Goal: Check status: Check status

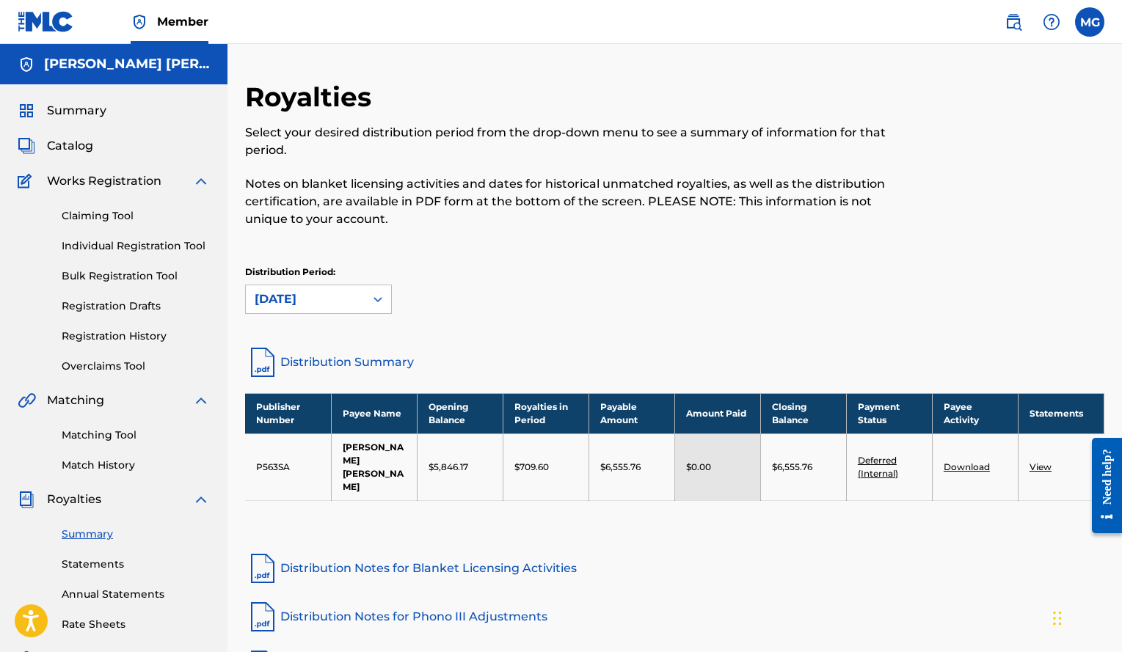
click at [51, 21] on img at bounding box center [46, 21] width 56 height 21
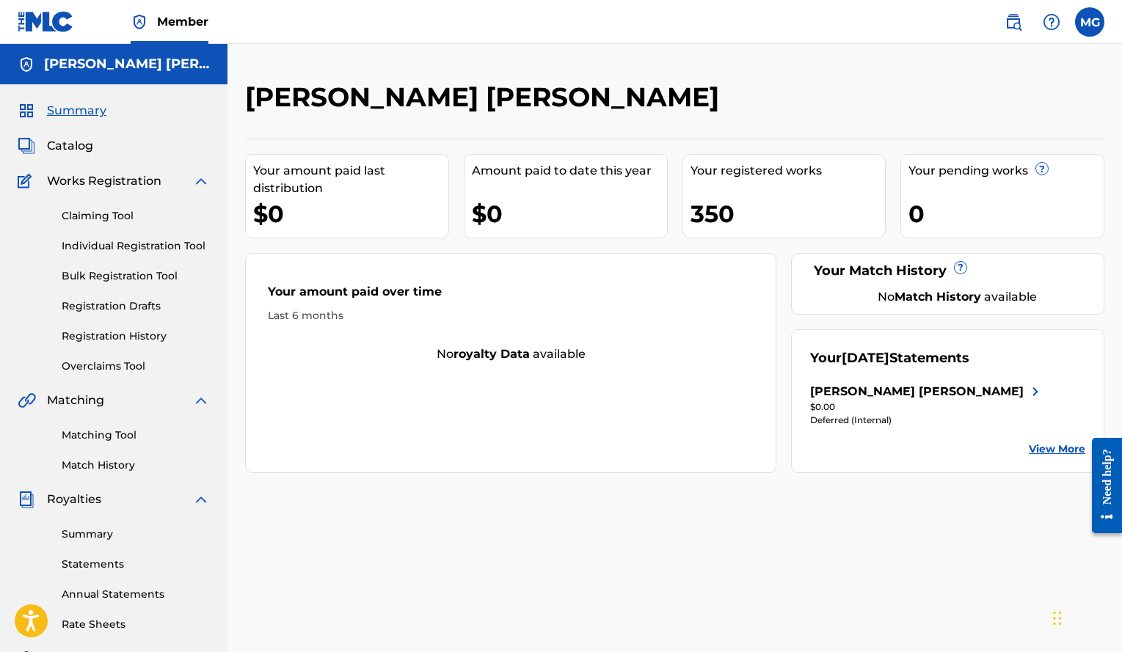
click at [1049, 450] on link "View More" at bounding box center [1057, 449] width 56 height 15
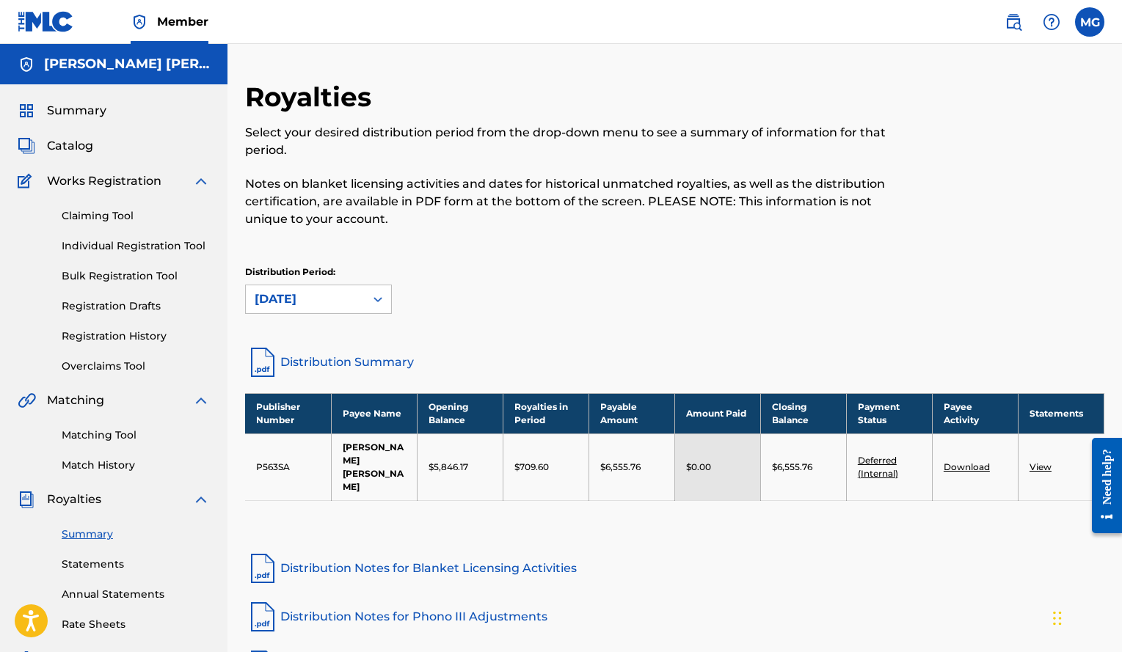
click at [51, 19] on img at bounding box center [46, 21] width 56 height 21
